Goal: Information Seeking & Learning: Check status

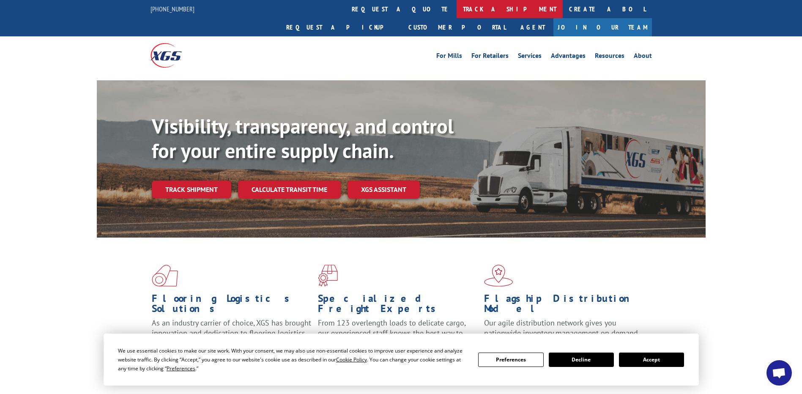
click at [457, 10] on link "track a shipment" at bounding box center [510, 9] width 106 height 18
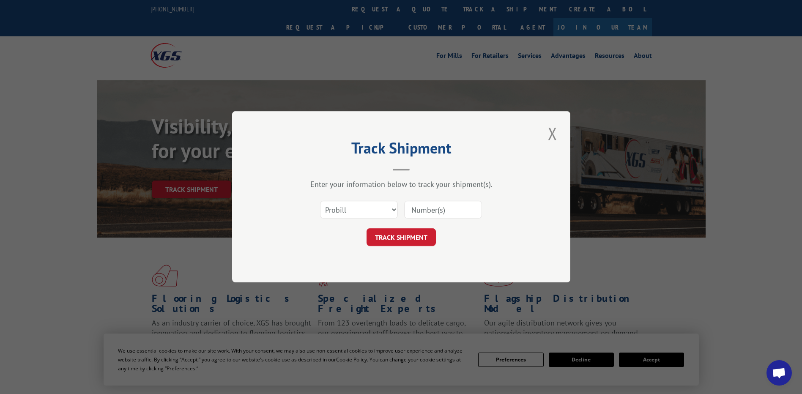
paste input "17386298"
type input "17386298"
click at [417, 239] on button "TRACK SHIPMENT" at bounding box center [401, 238] width 69 height 18
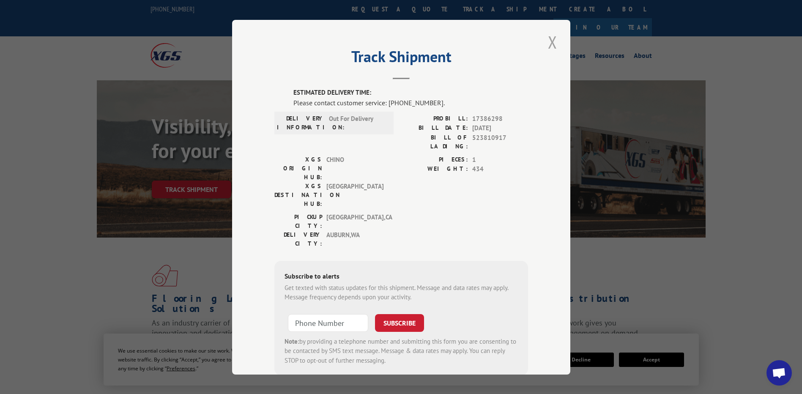
click at [551, 42] on button "Close modal" at bounding box center [553, 41] width 14 height 23
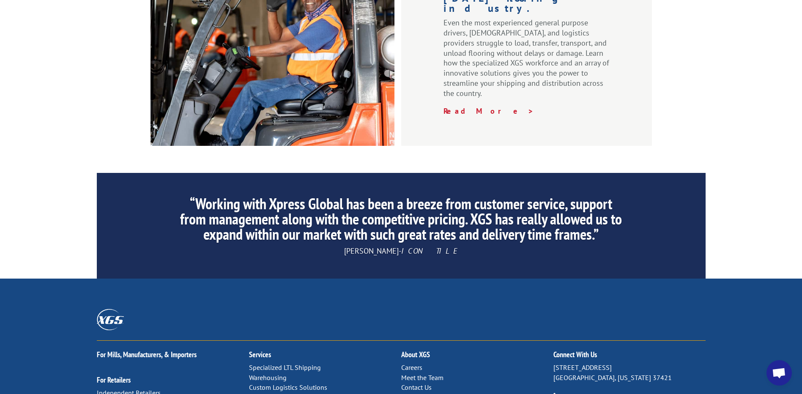
scroll to position [1280, 0]
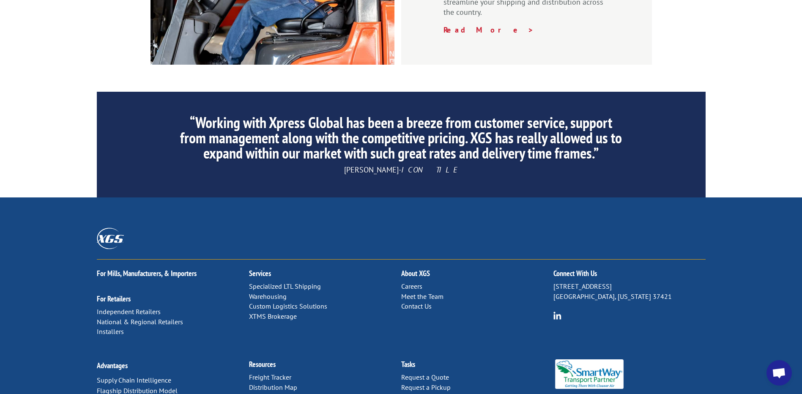
click at [412, 292] on link "Meet the Team" at bounding box center [422, 296] width 42 height 8
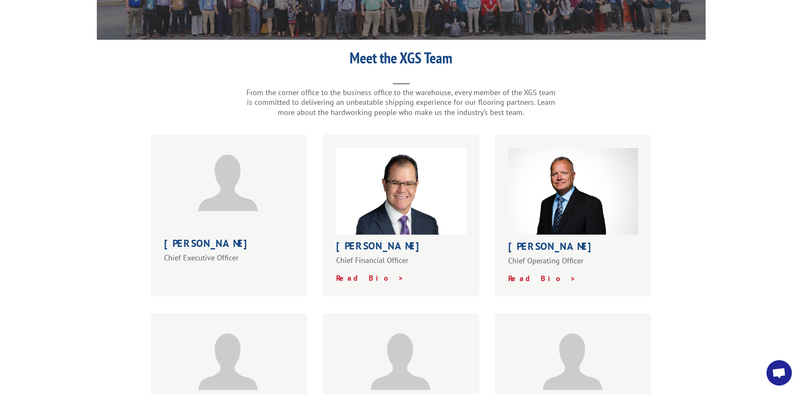
scroll to position [127, 0]
